Goal: Complete application form

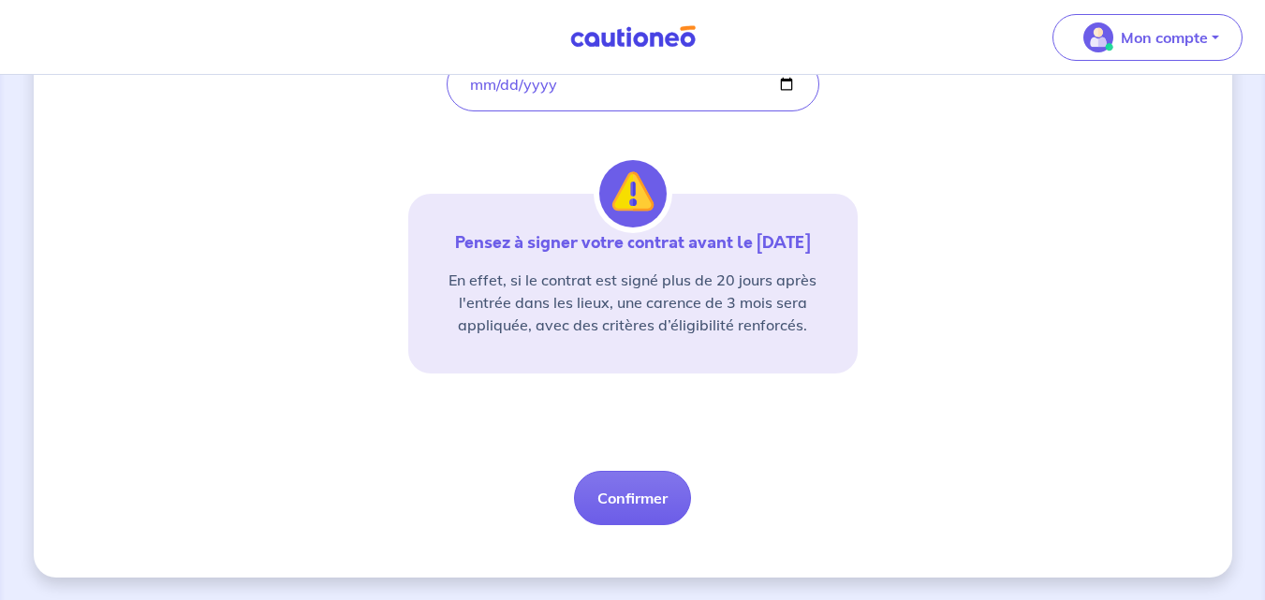
click at [665, 490] on button "Confirmer" at bounding box center [632, 498] width 117 height 54
select select "FR"
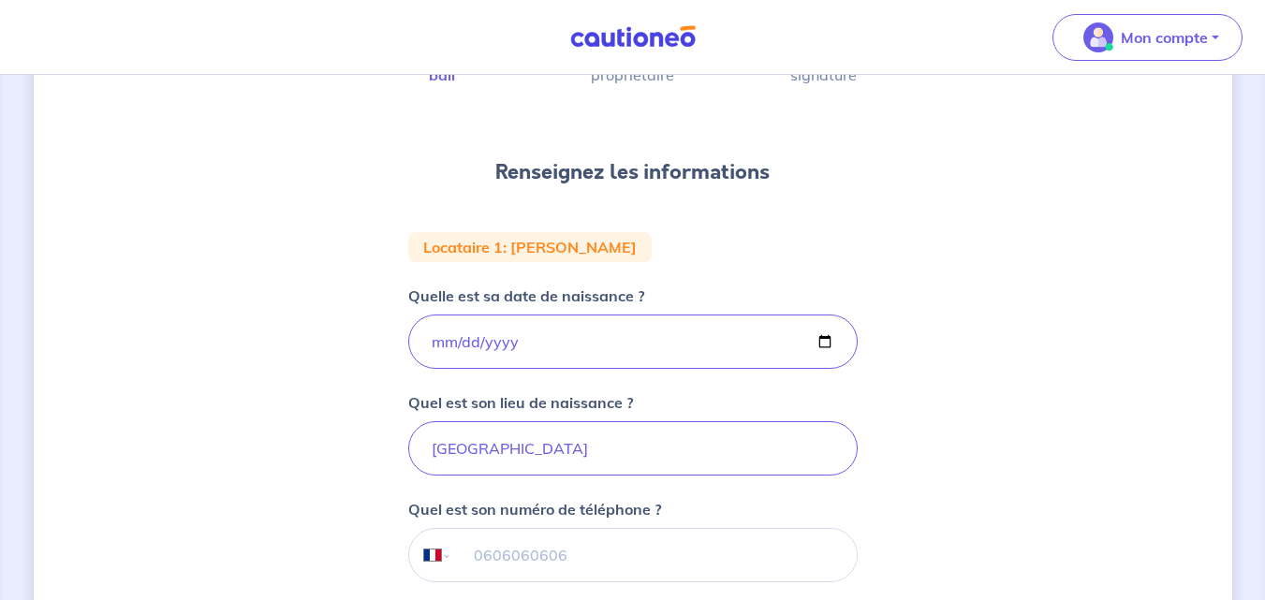
scroll to position [375, 0]
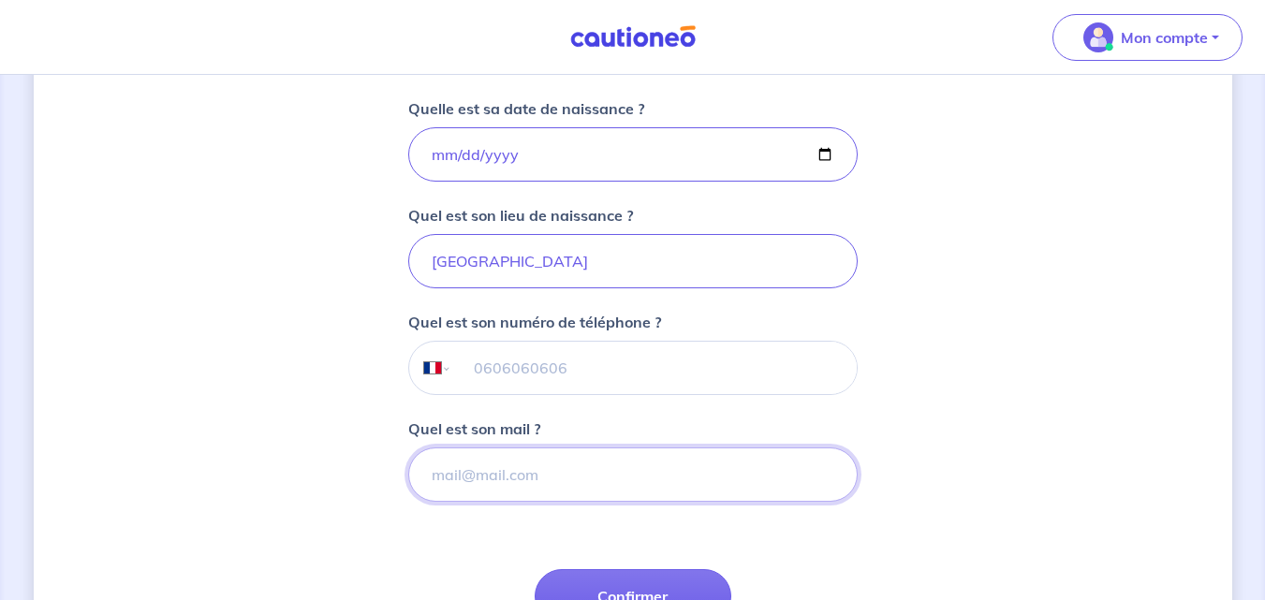
click at [522, 480] on input "Quel est son mail ?" at bounding box center [633, 475] width 450 height 54
type input "[EMAIL_ADDRESS][DOMAIN_NAME]"
click at [1009, 478] on div "1 2 3 Informations bail Informations propriétaire Paiement signature Renseignez…" at bounding box center [633, 242] width 1199 height 1038
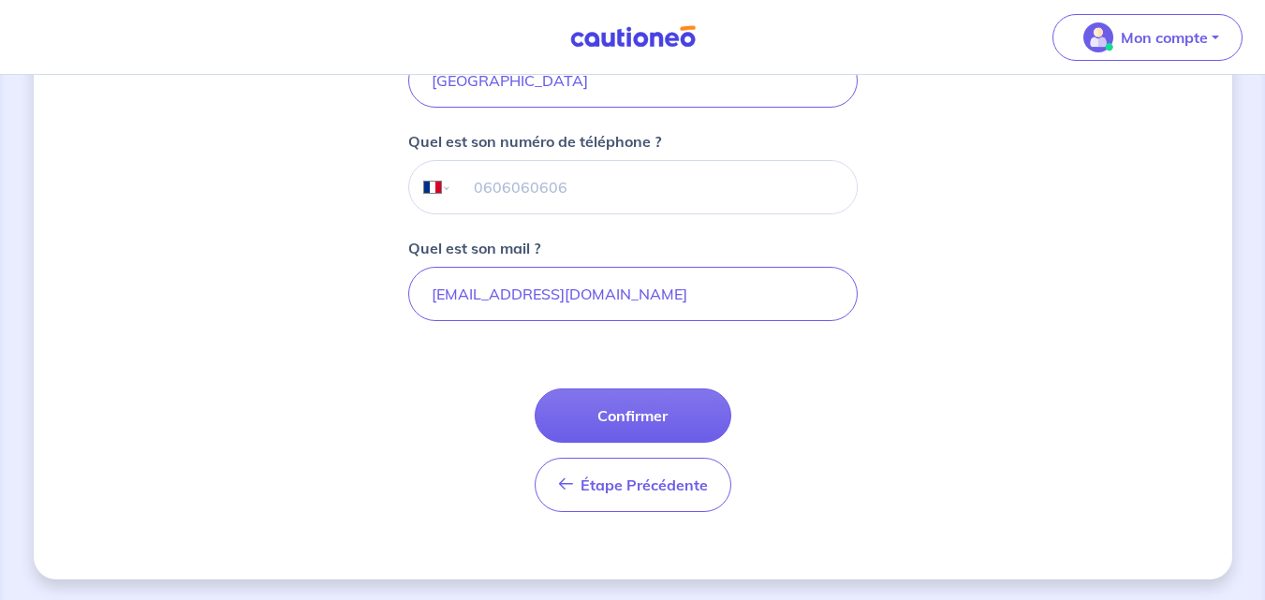
scroll to position [557, 0]
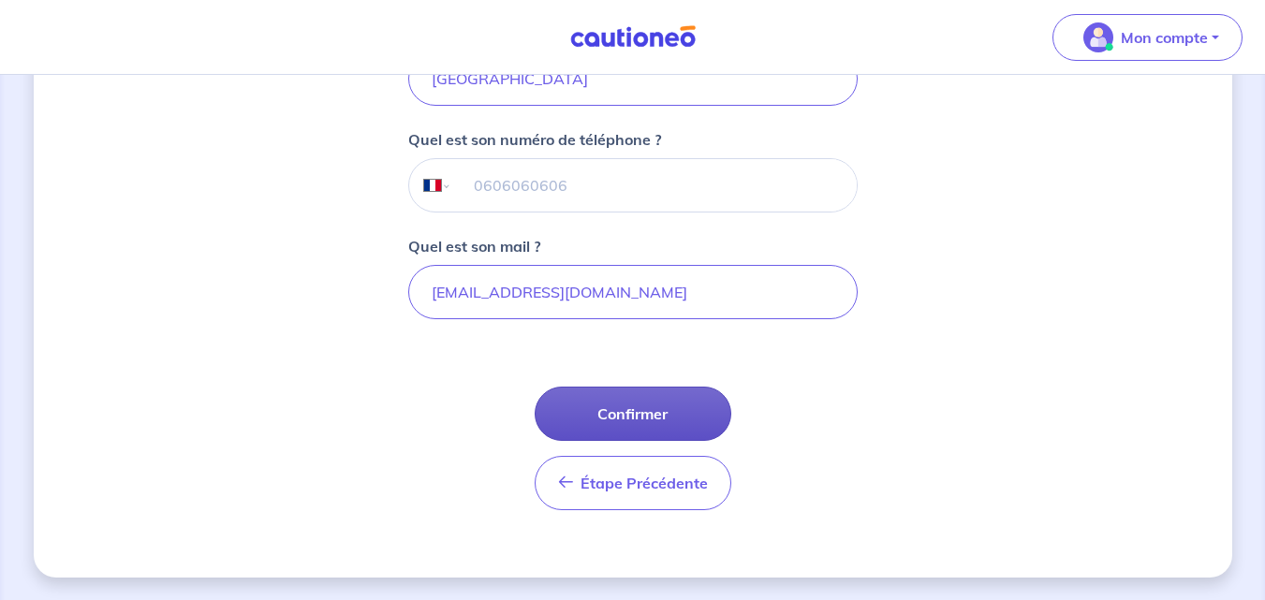
click at [657, 412] on button "Confirmer" at bounding box center [633, 414] width 197 height 54
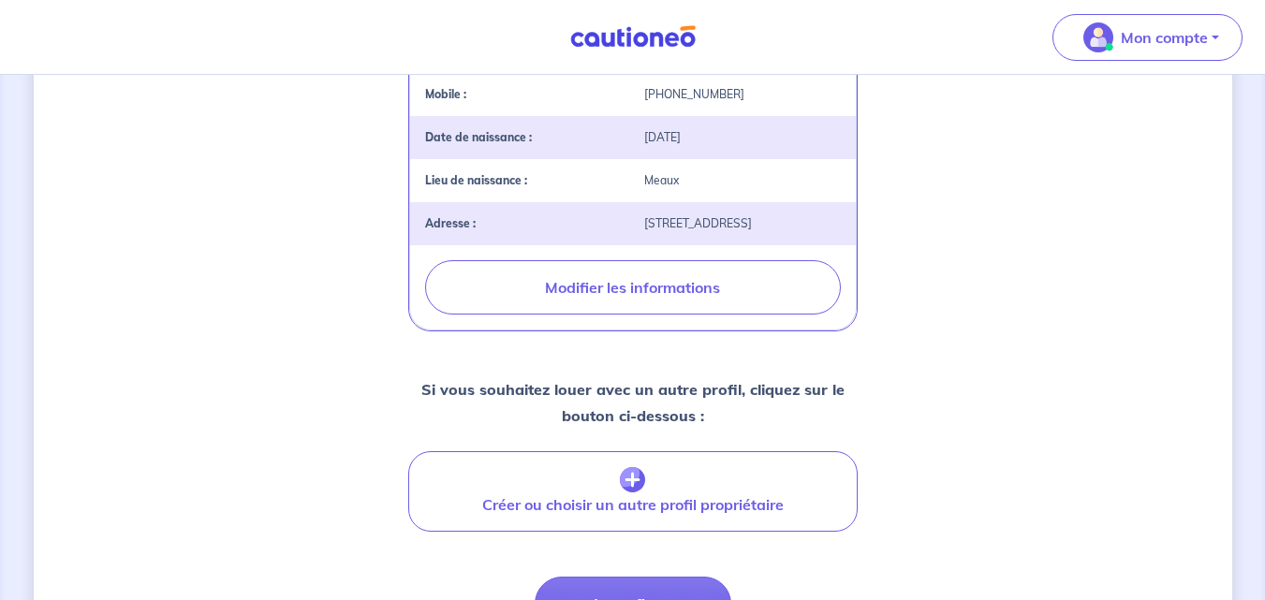
scroll to position [749, 0]
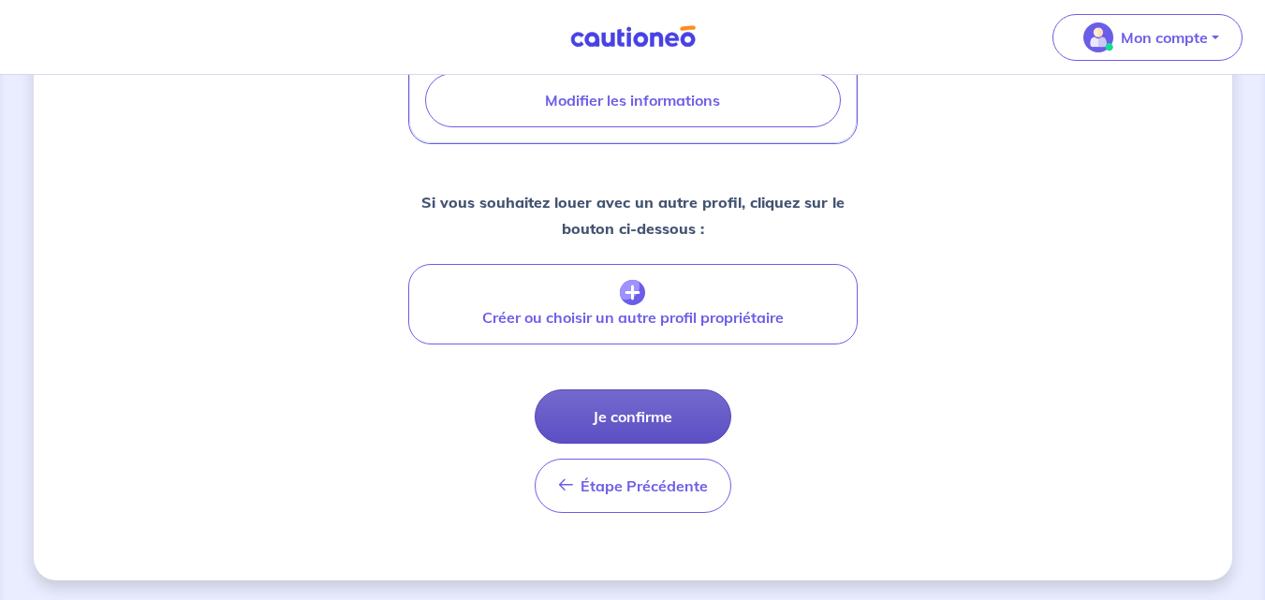
click at [669, 435] on button "Je confirme" at bounding box center [633, 417] width 197 height 54
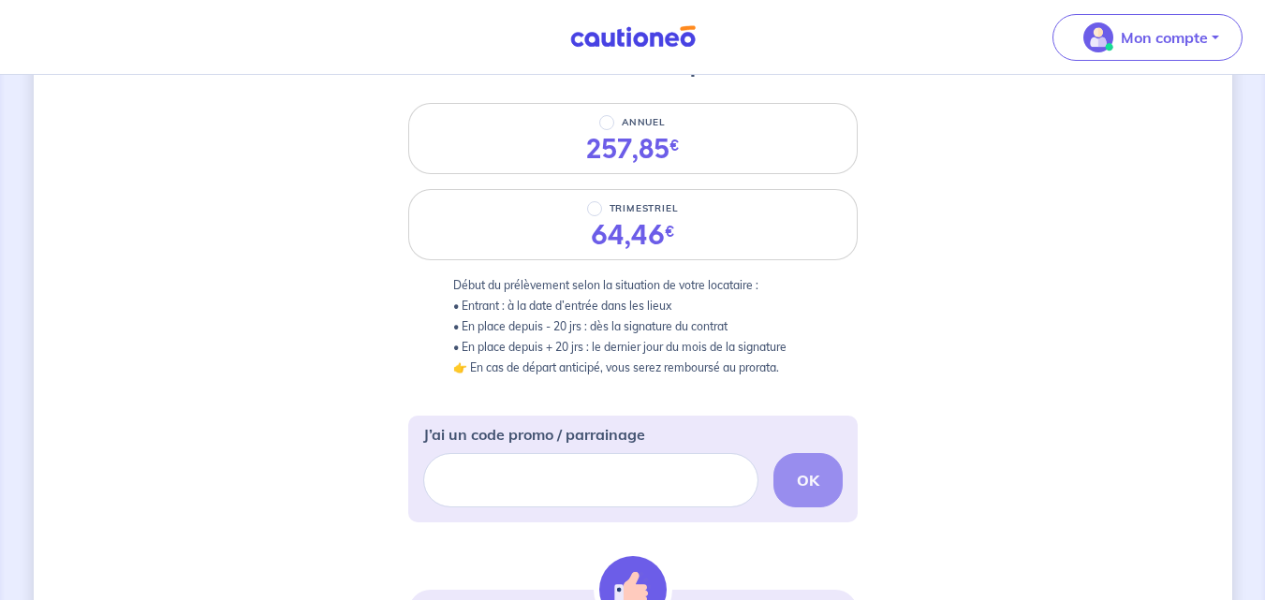
scroll to position [269, 0]
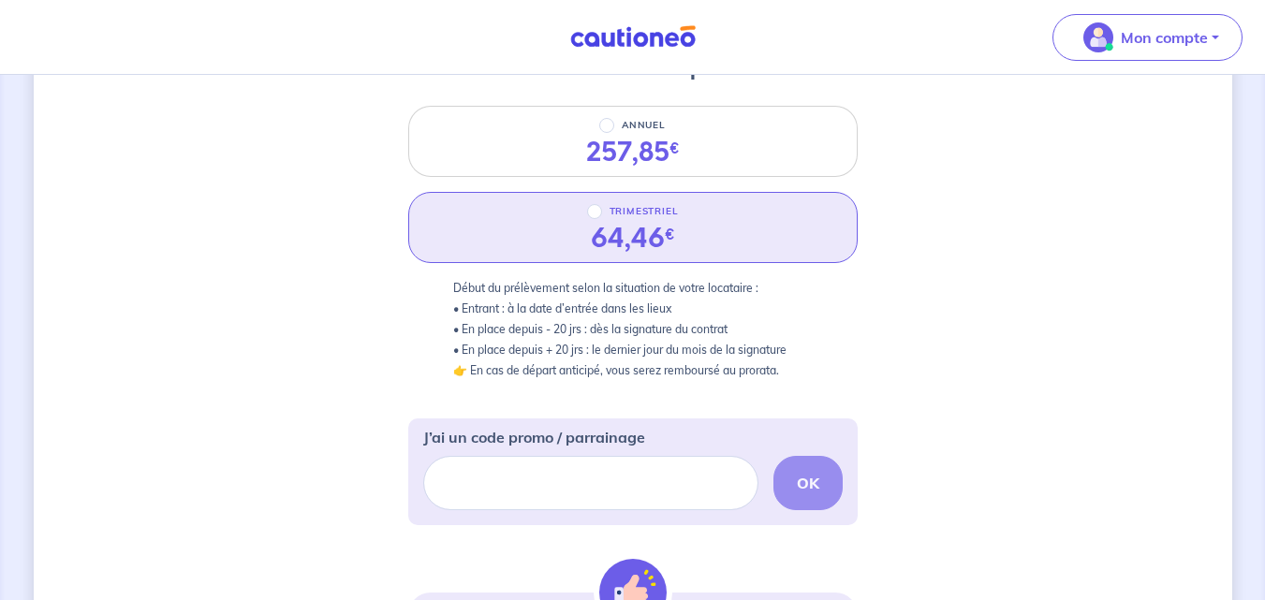
click at [600, 223] on div "64,46 €" at bounding box center [633, 239] width 84 height 32
radio input "true"
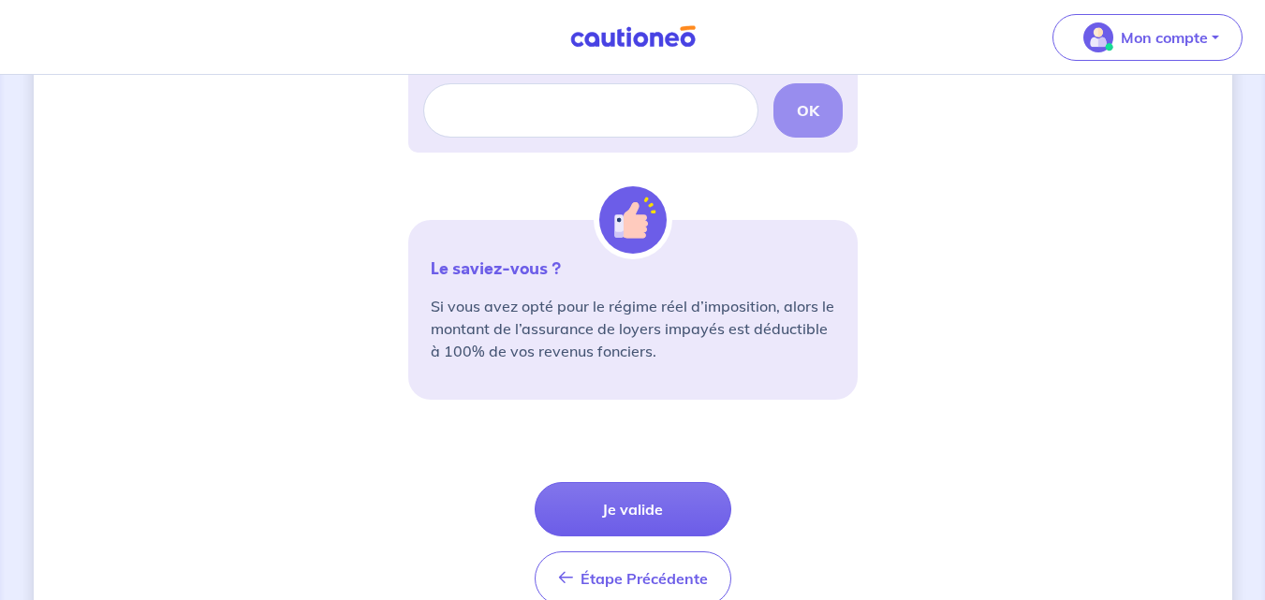
scroll to position [643, 0]
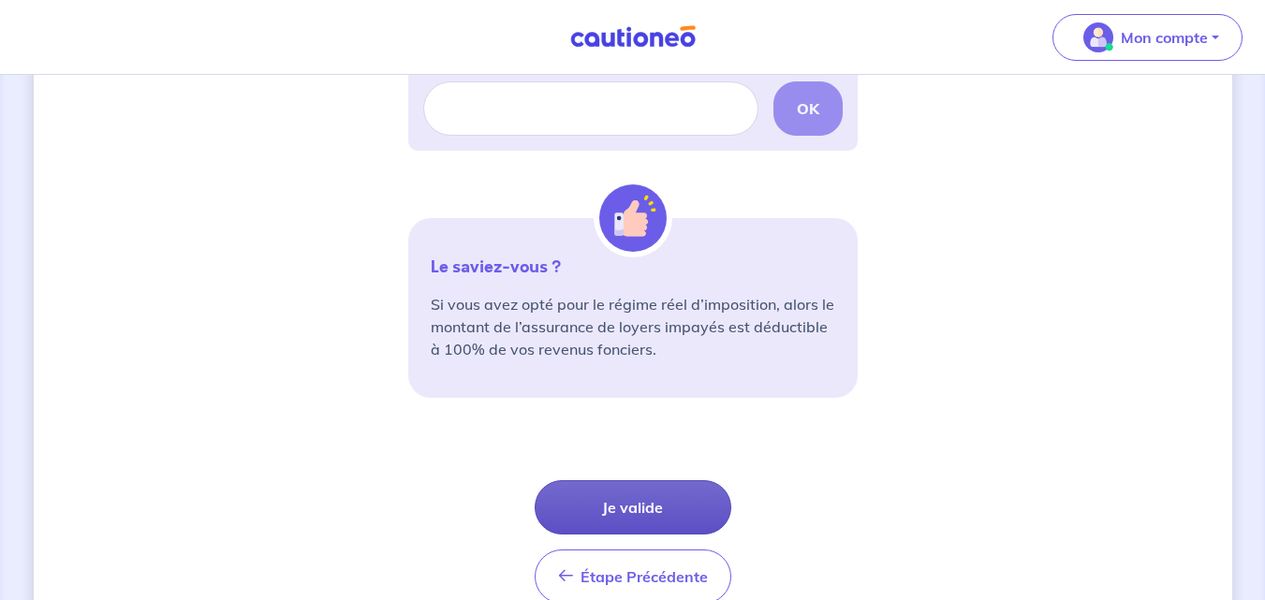
click at [648, 510] on button "Je valide" at bounding box center [633, 507] width 197 height 54
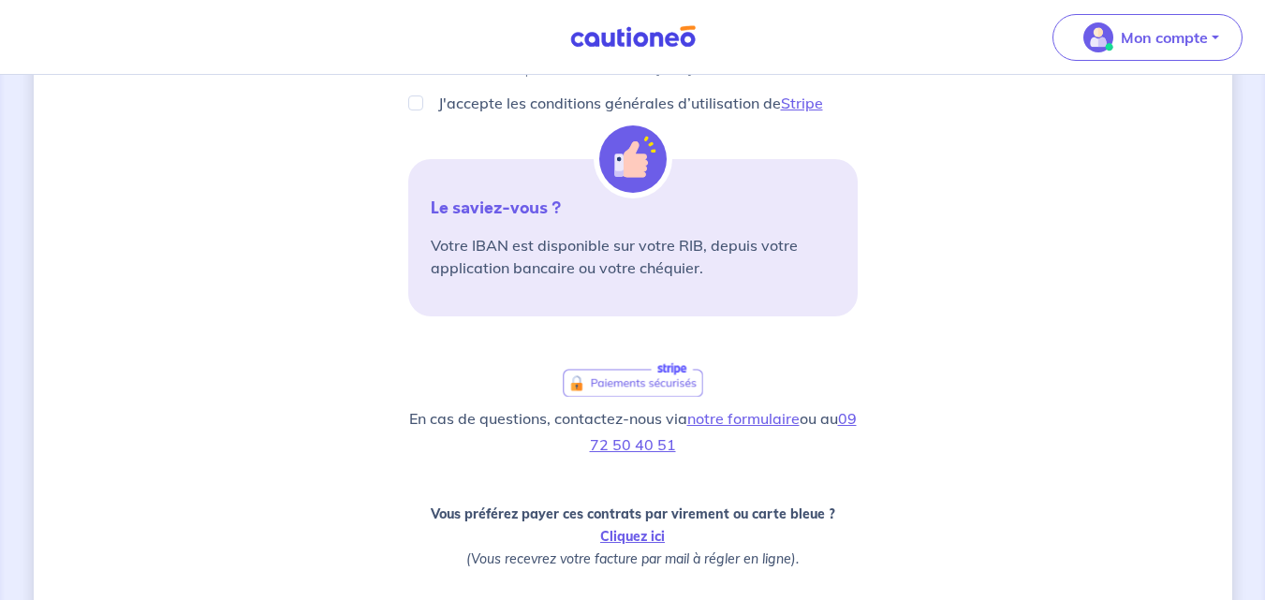
scroll to position [375, 0]
